Goal: Task Accomplishment & Management: Manage account settings

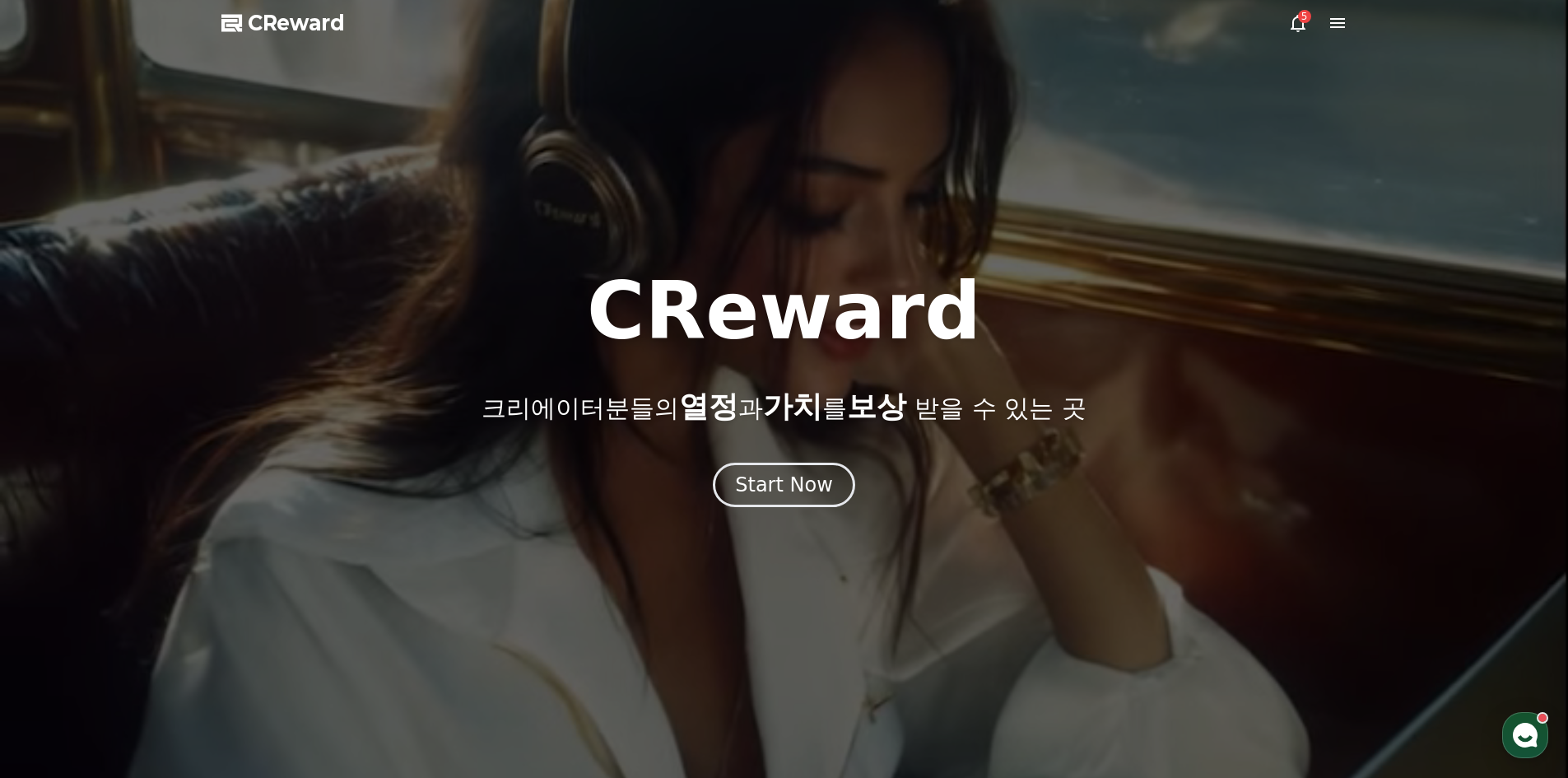
click at [1290, 21] on icon at bounding box center [1298, 23] width 20 height 20
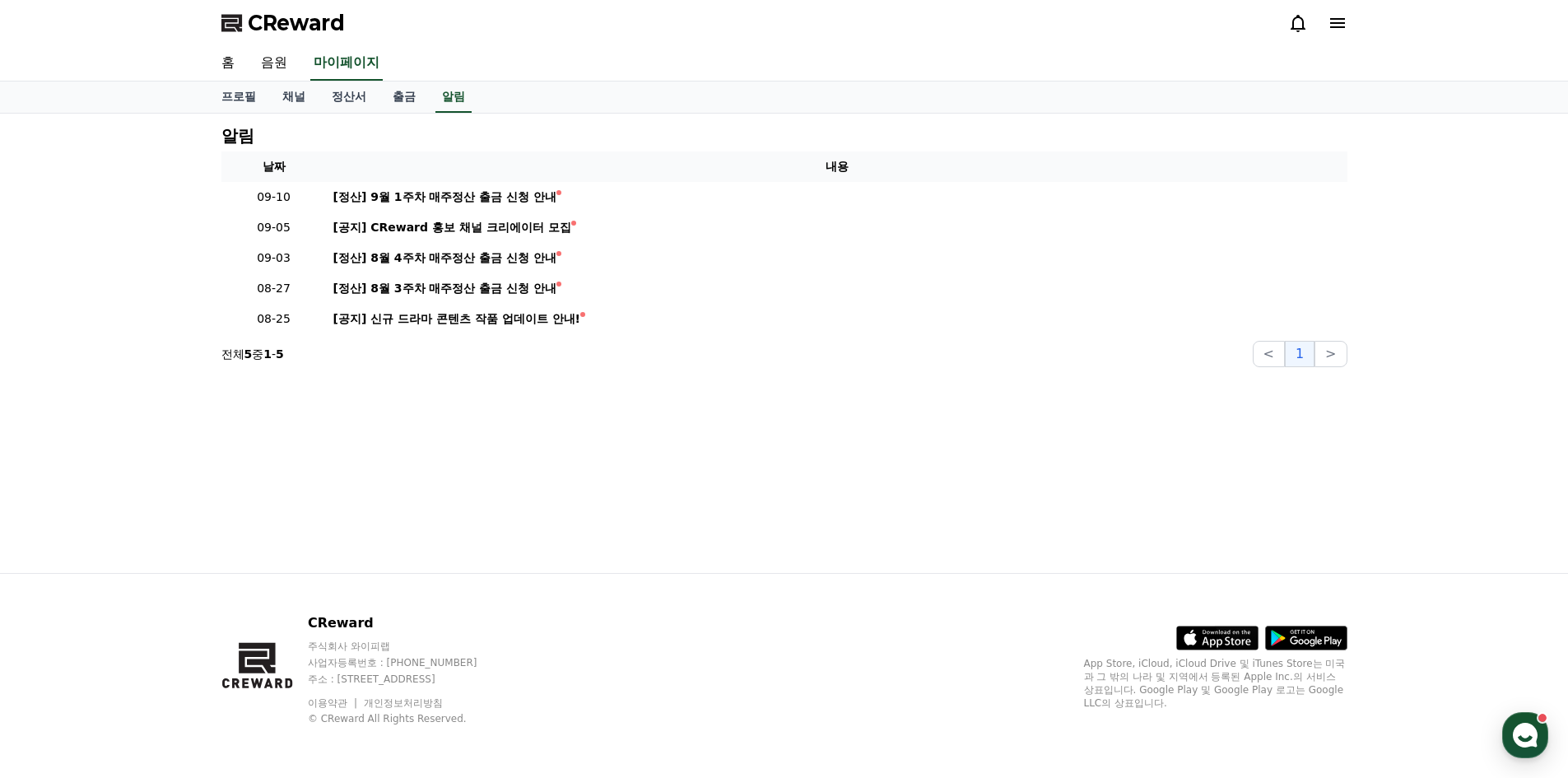
click at [1342, 25] on icon at bounding box center [1338, 23] width 20 height 20
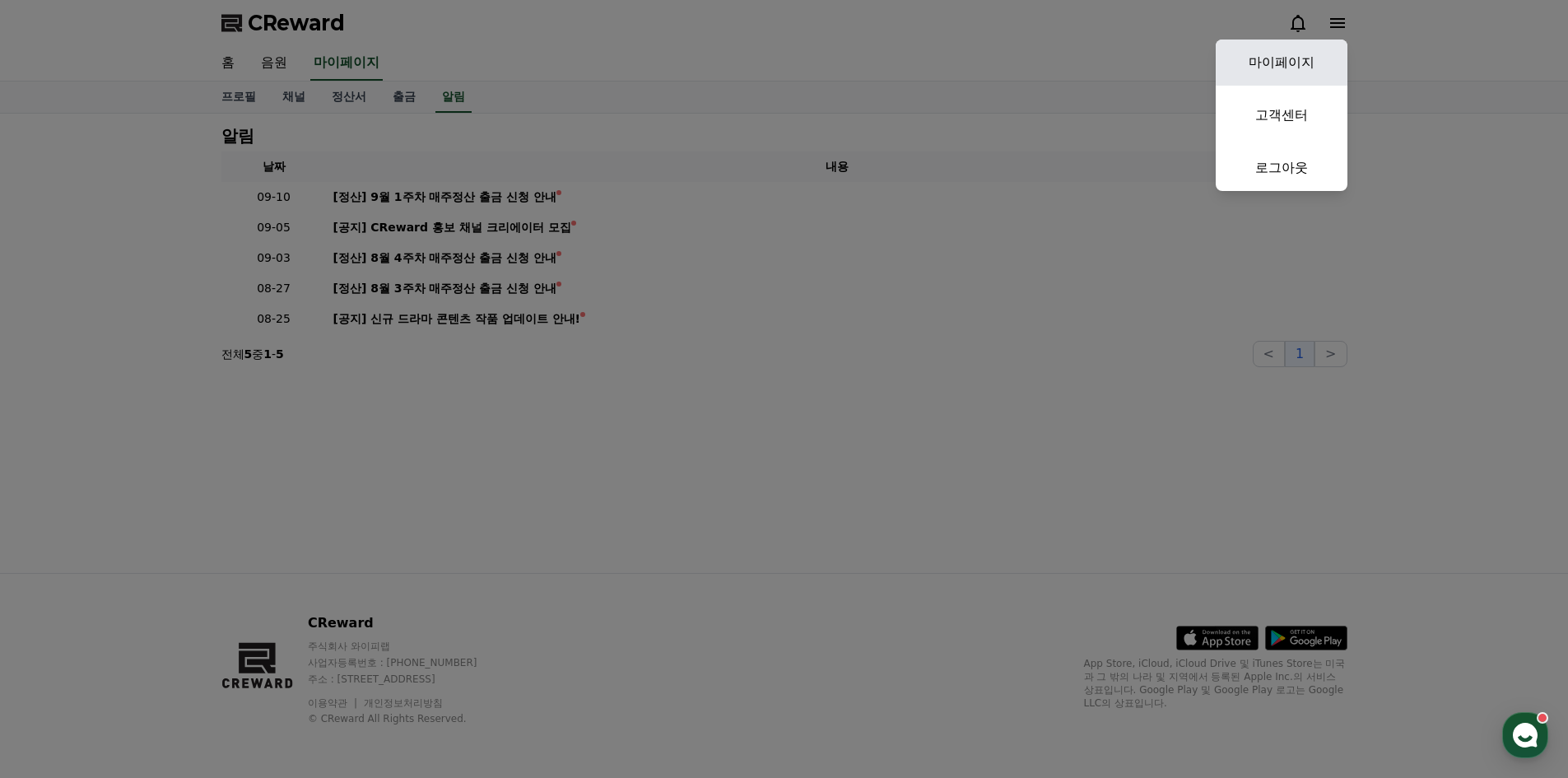
click at [1284, 73] on link "마이페이지" at bounding box center [1282, 62] width 132 height 46
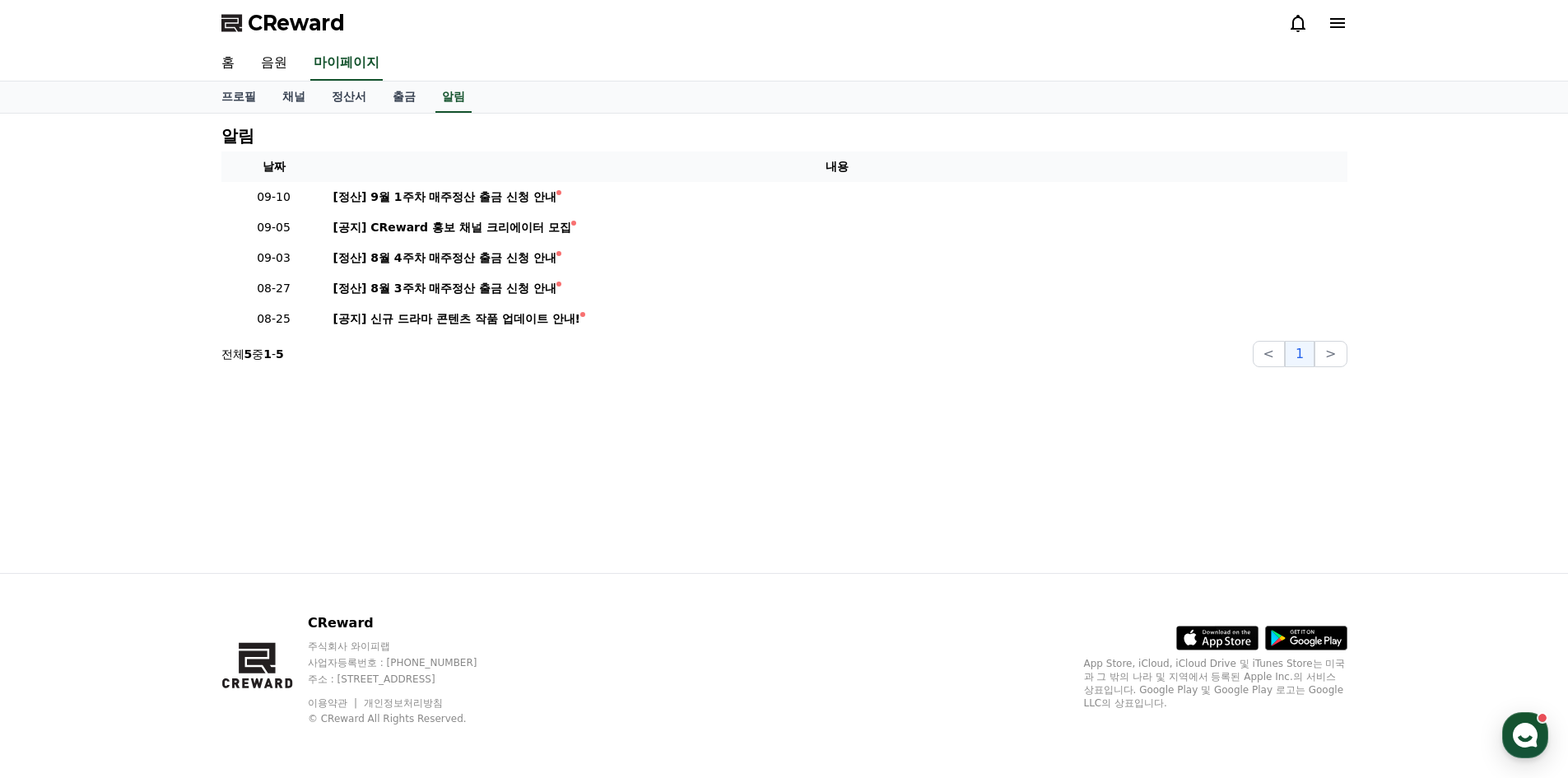
select select "**********"
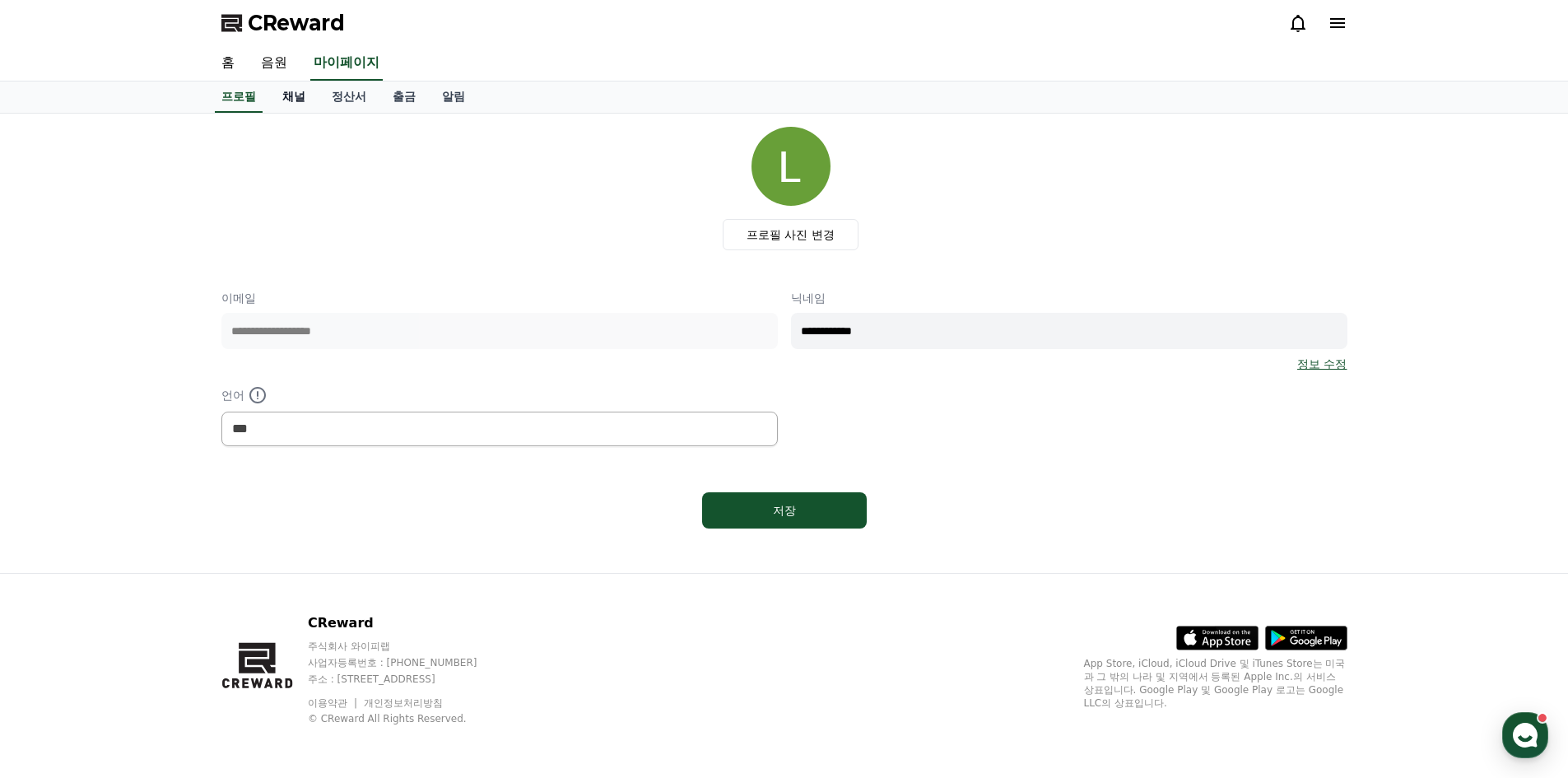
click at [303, 102] on link "채널" at bounding box center [293, 97] width 50 height 31
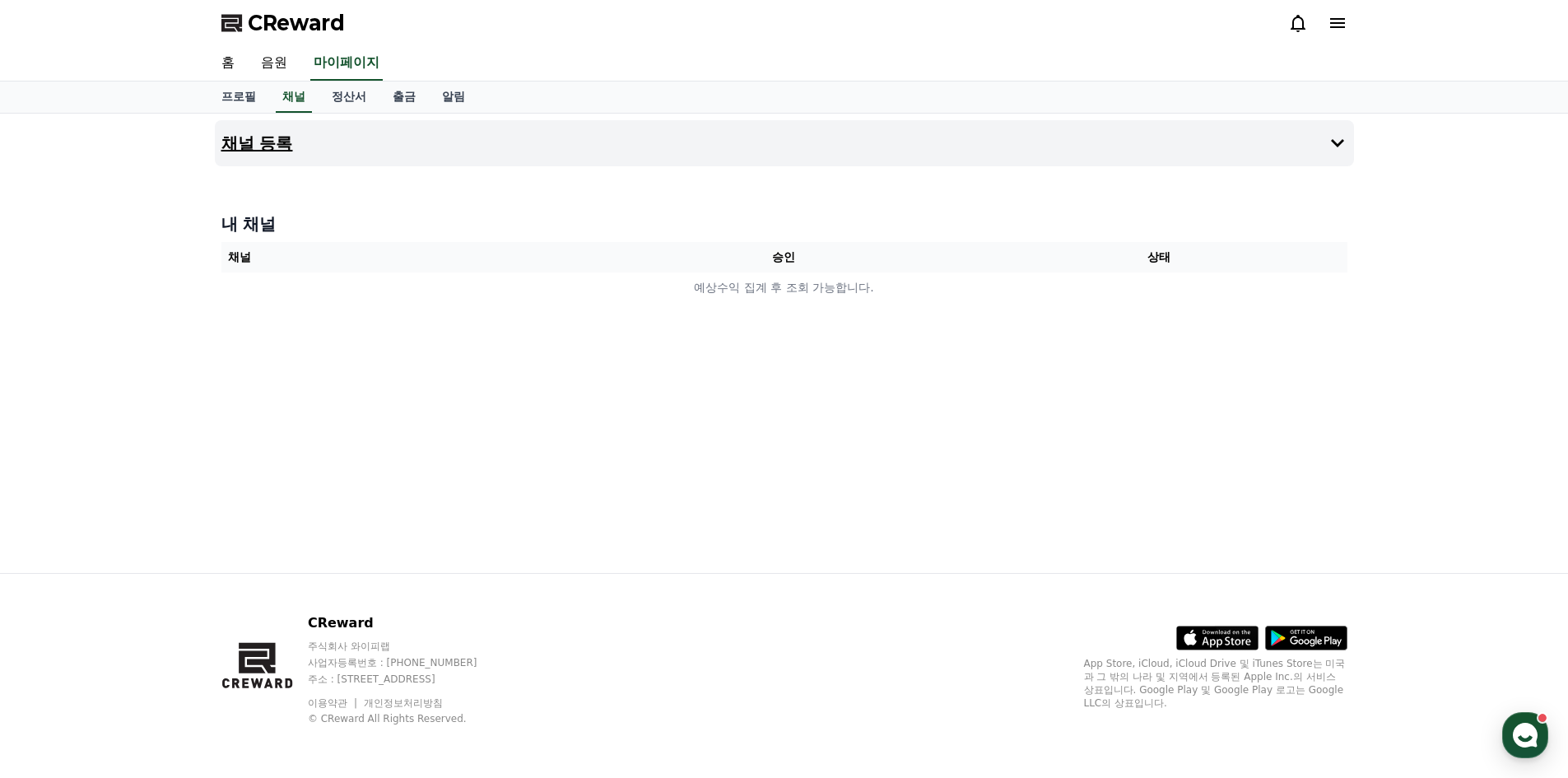
click at [271, 135] on h4 "채널 등록" at bounding box center [257, 143] width 72 height 18
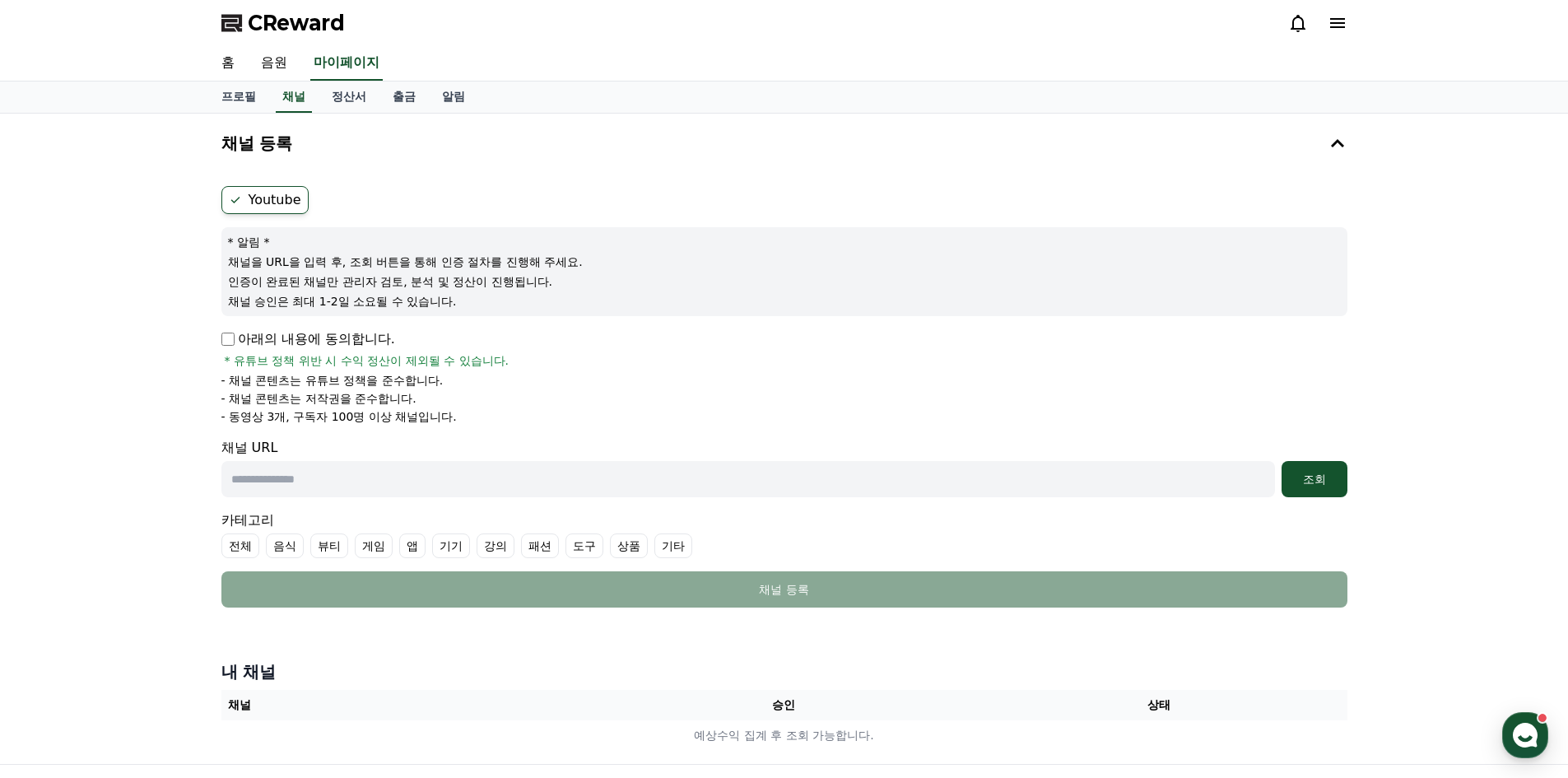
click at [648, 550] on ul "전체 음식 뷰티 게임 앱 기기 강의 패션 도구 상품 기타" at bounding box center [784, 546] width 1126 height 25
click at [638, 546] on label "상품" at bounding box center [628, 546] width 38 height 25
